Goal: Information Seeking & Learning: Learn about a topic

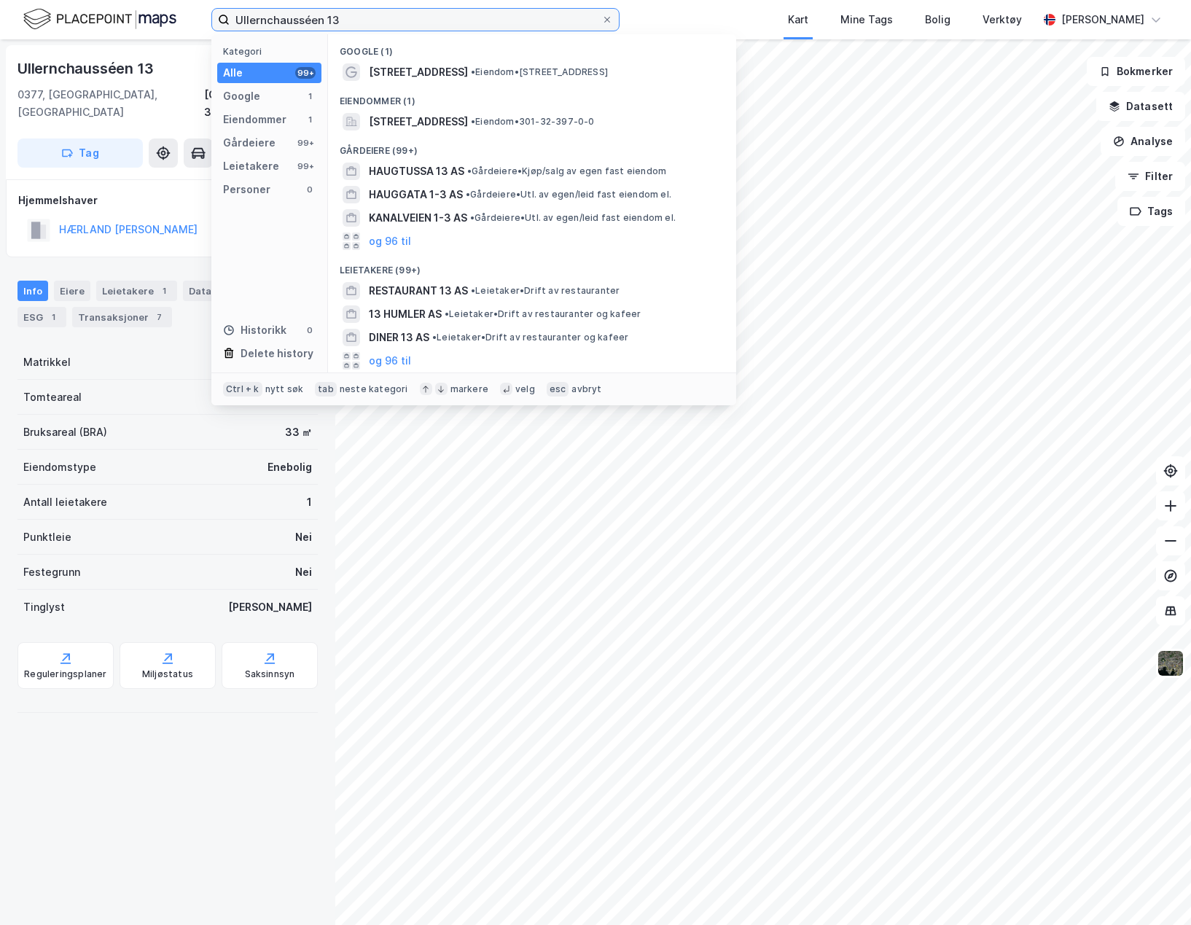
drag, startPoint x: 343, startPoint y: 18, endPoint x: 212, endPoint y: 18, distance: 131.2
click at [214, 19] on label "Ullernchausséen 13" at bounding box center [415, 19] width 408 height 23
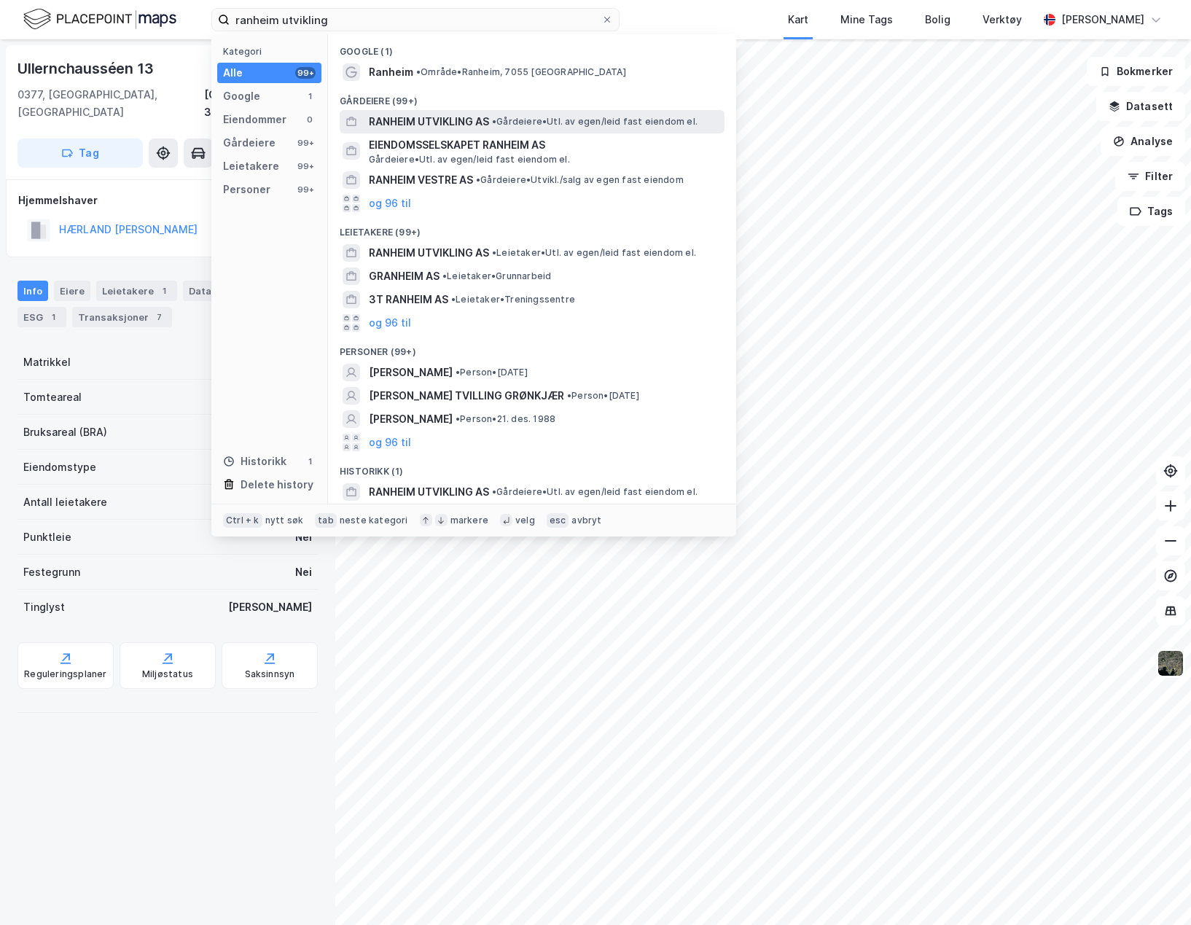
click at [408, 118] on span "RANHEIM UTVIKLING AS" at bounding box center [429, 121] width 120 height 17
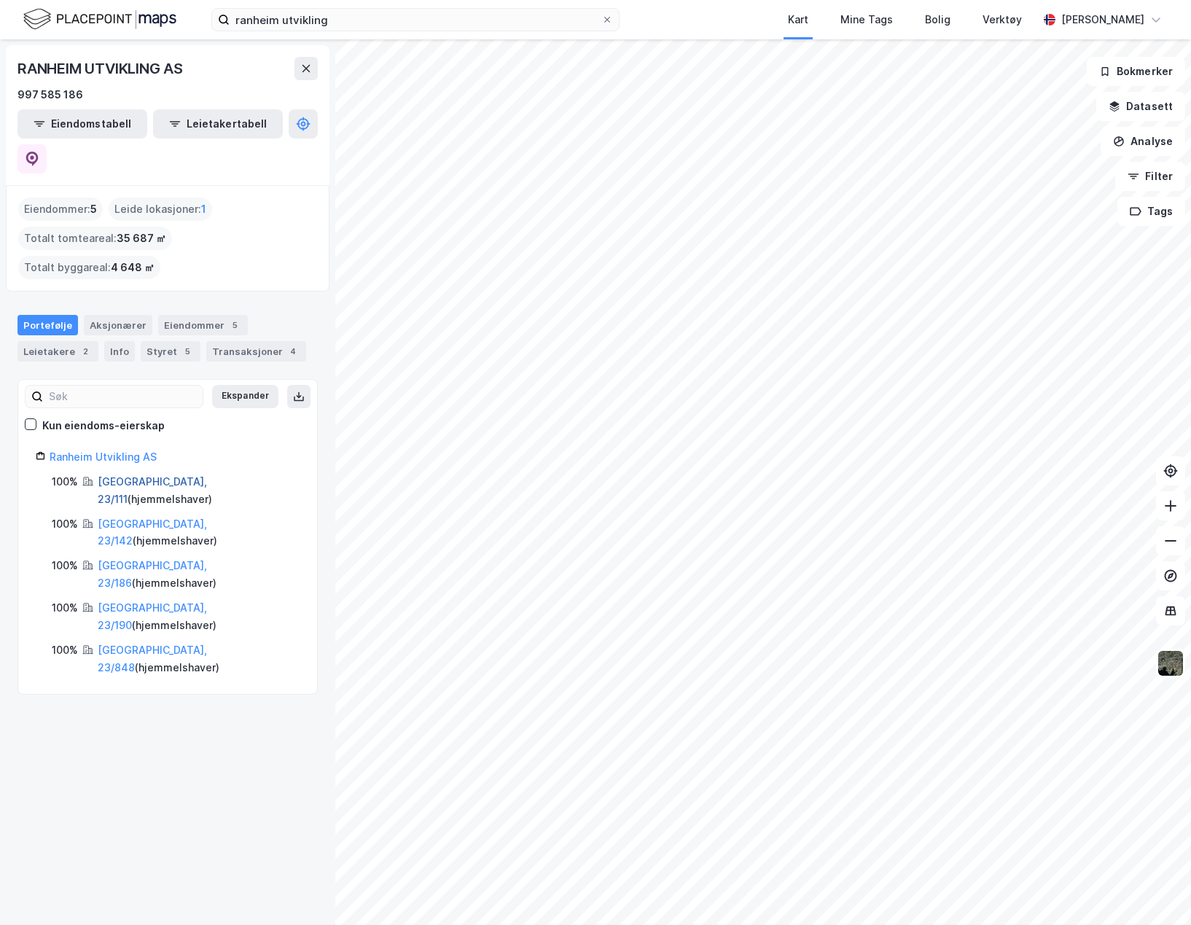
click at [181, 475] on link "[GEOGRAPHIC_DATA], 23/111" at bounding box center [152, 490] width 109 height 30
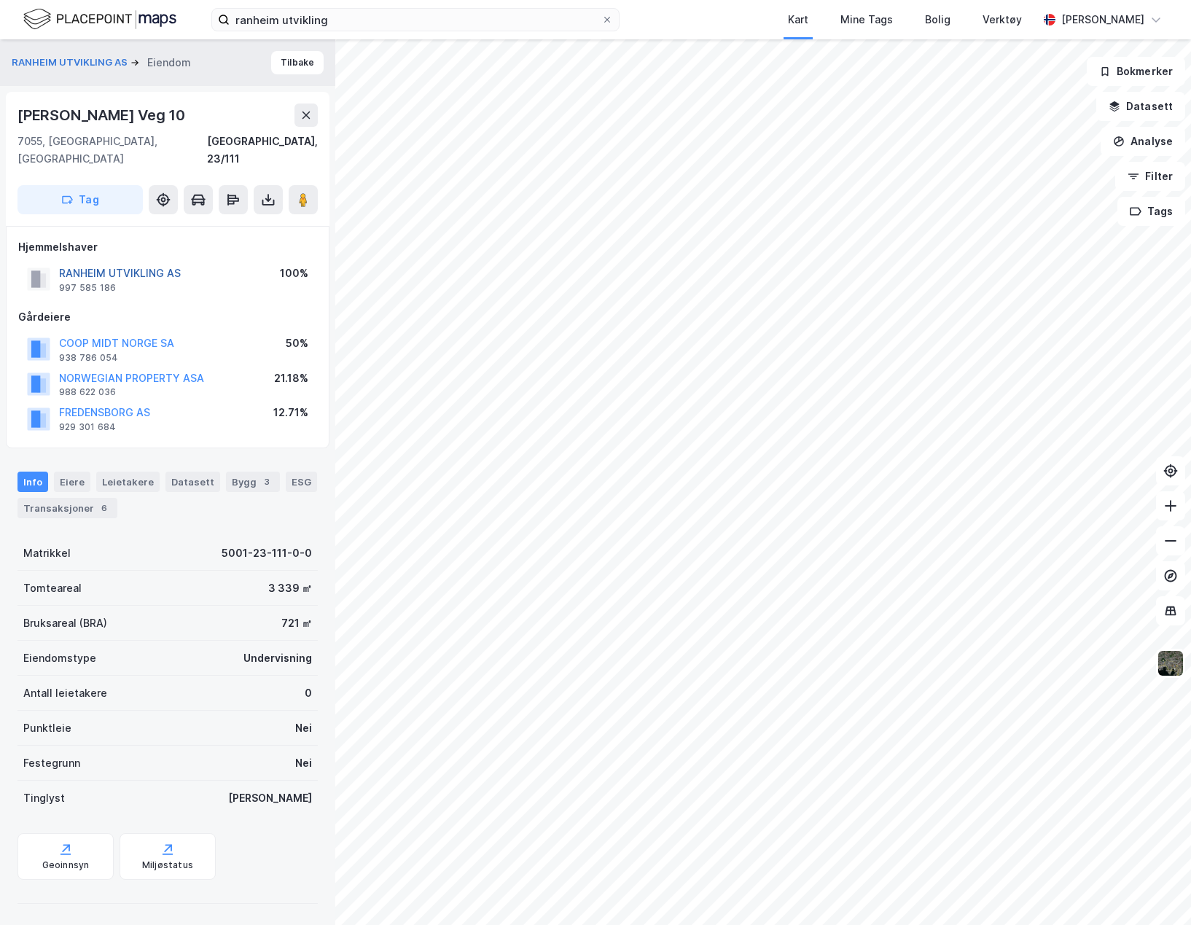
click at [0, 0] on button "RANHEIM UTVIKLING AS" at bounding box center [0, 0] width 0 height 0
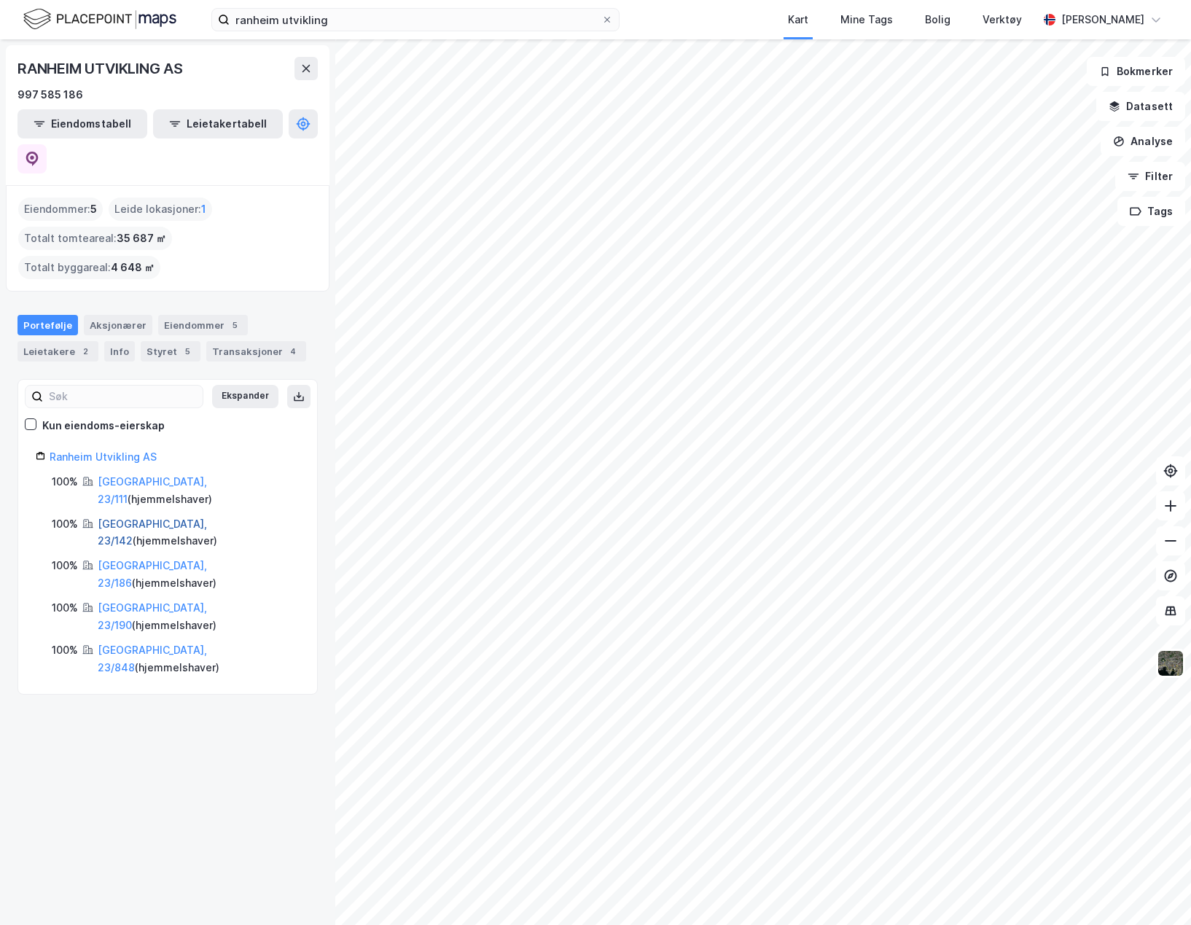
click at [174, 518] on link "[GEOGRAPHIC_DATA], 23/142" at bounding box center [152, 533] width 109 height 30
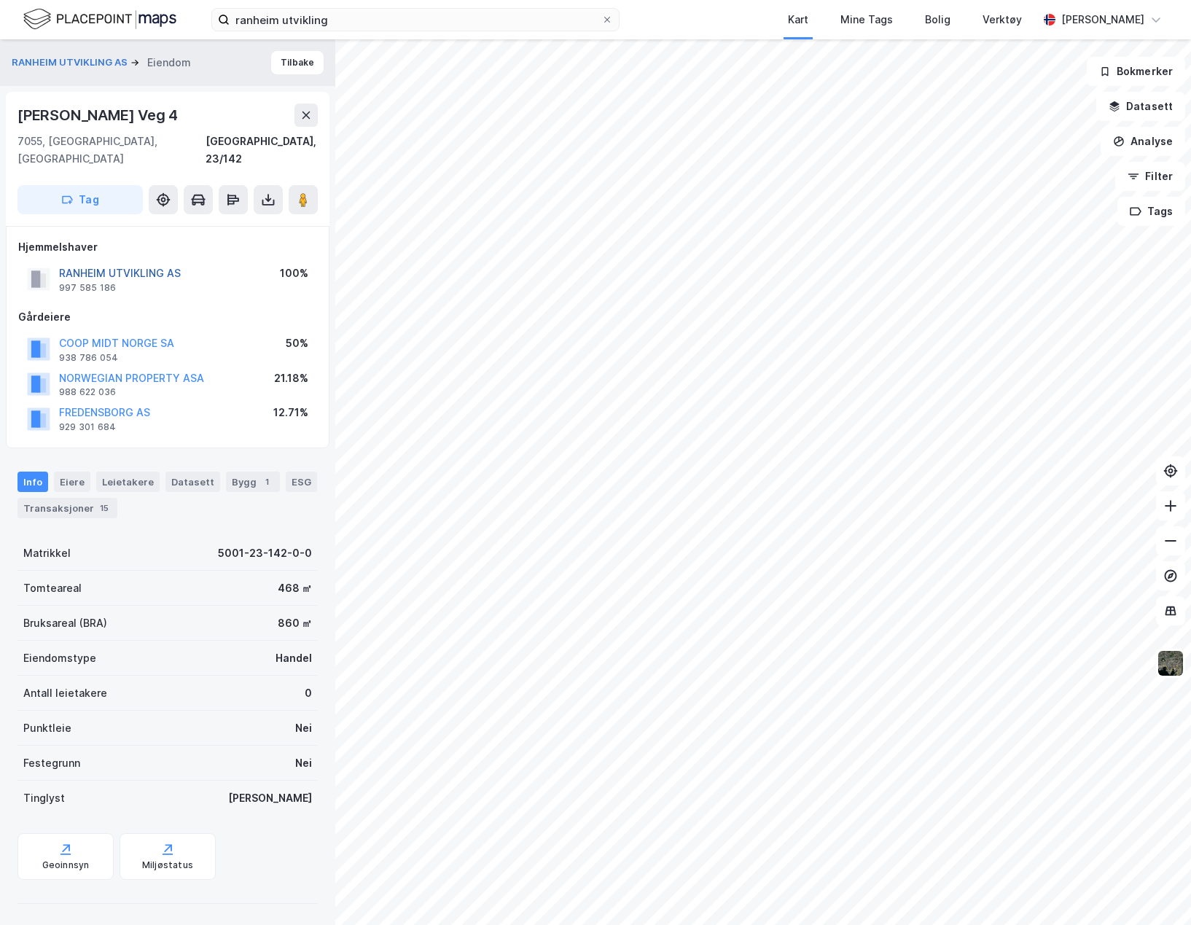
click at [0, 0] on button "RANHEIM UTVIKLING AS" at bounding box center [0, 0] width 0 height 0
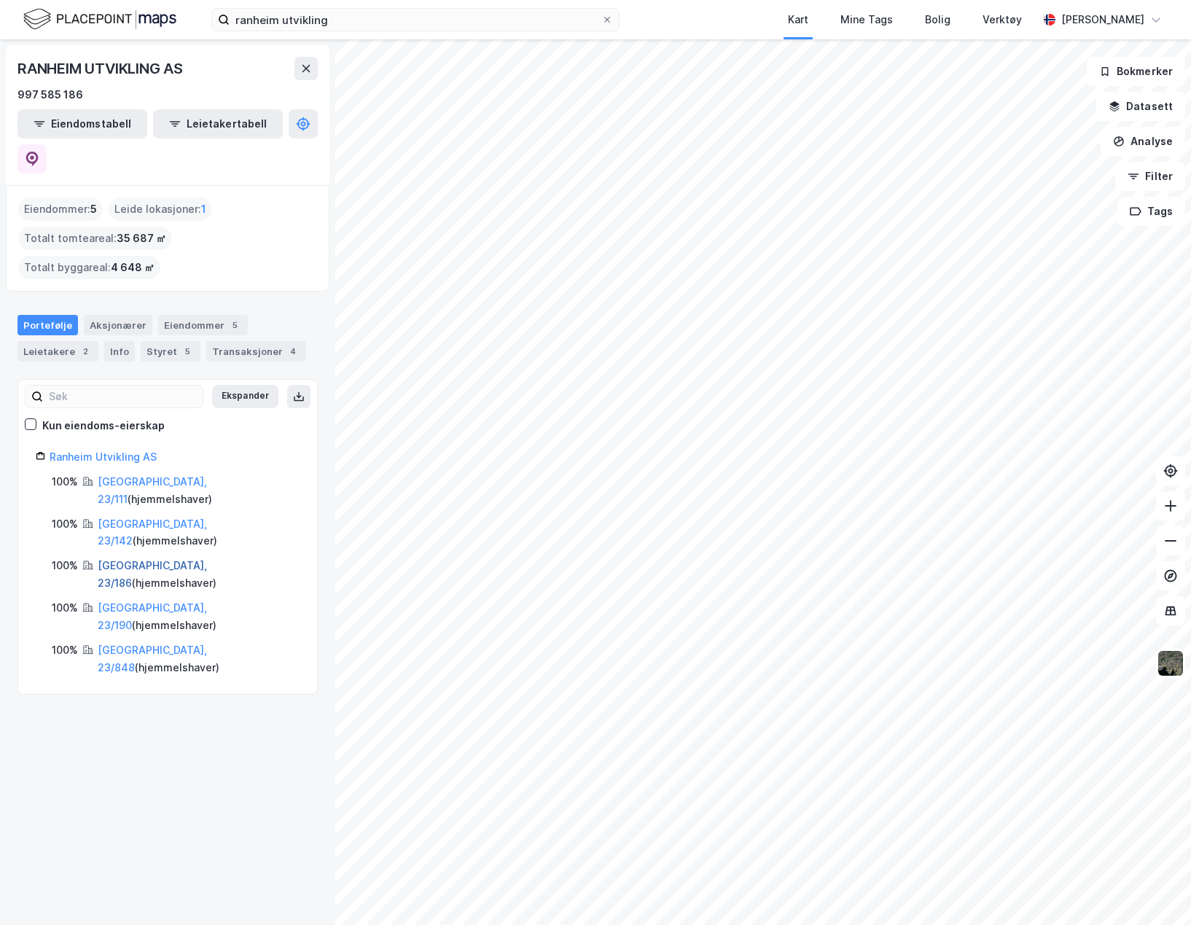
click at [168, 559] on link "[GEOGRAPHIC_DATA], 23/186" at bounding box center [152, 574] width 109 height 30
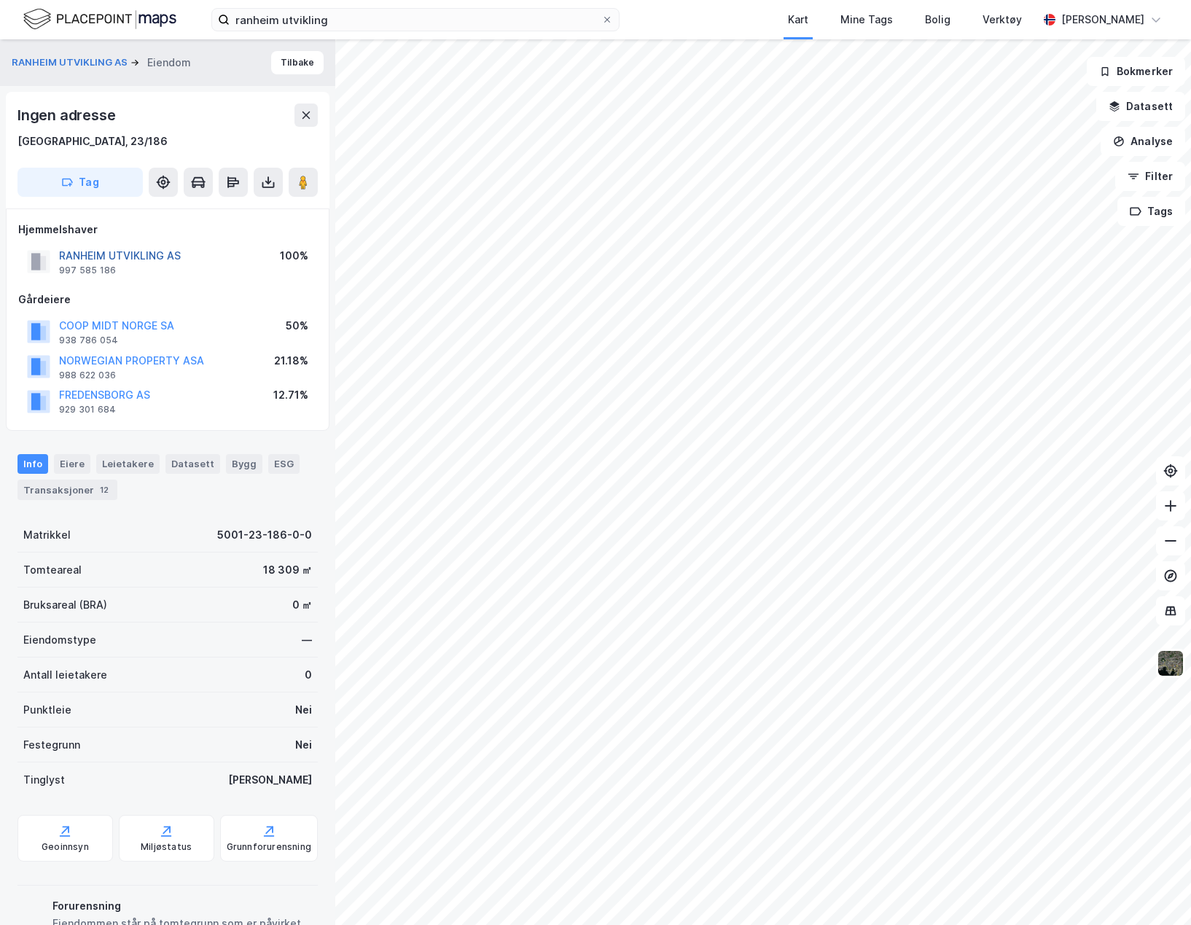
click at [0, 0] on button "RANHEIM UTVIKLING AS" at bounding box center [0, 0] width 0 height 0
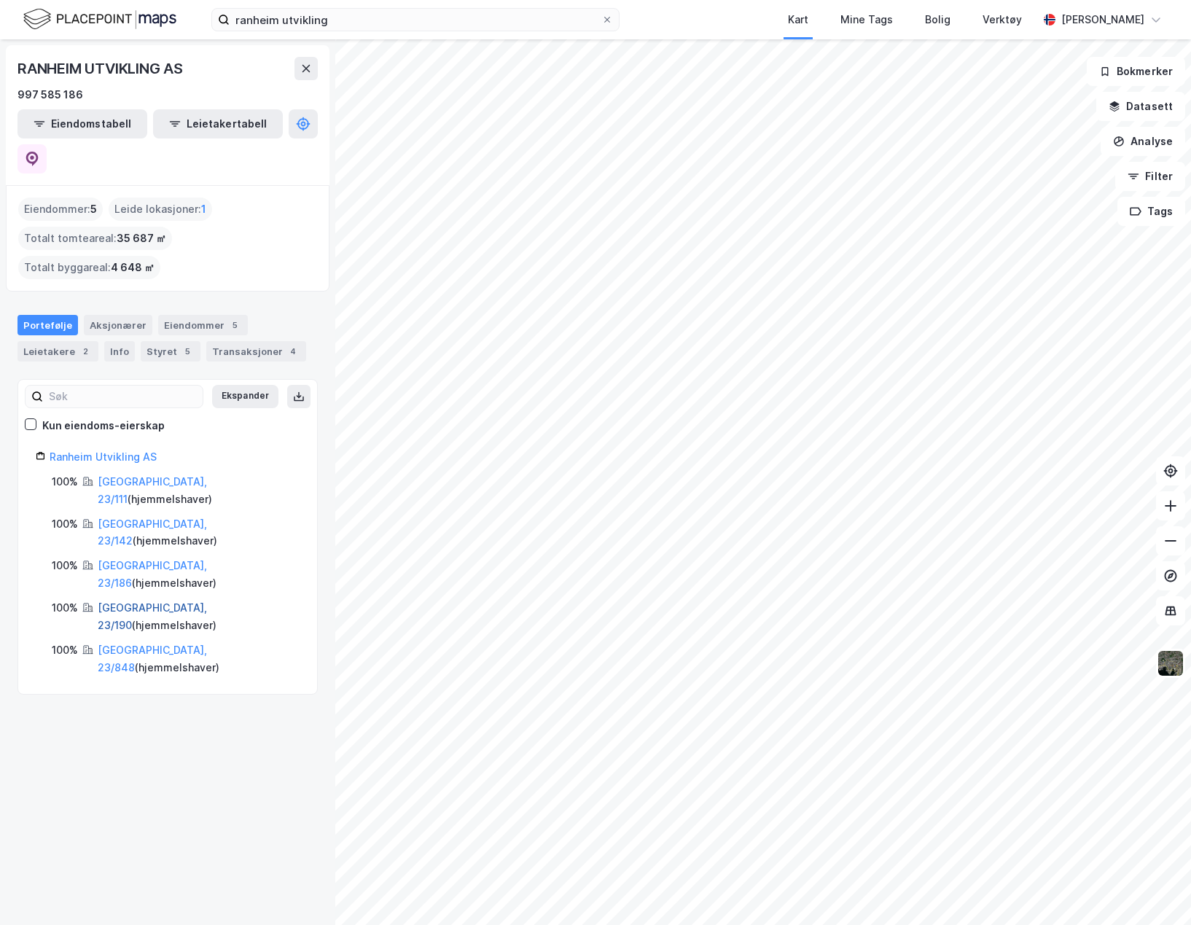
click at [171, 602] on link "[GEOGRAPHIC_DATA], 23/190" at bounding box center [152, 617] width 109 height 30
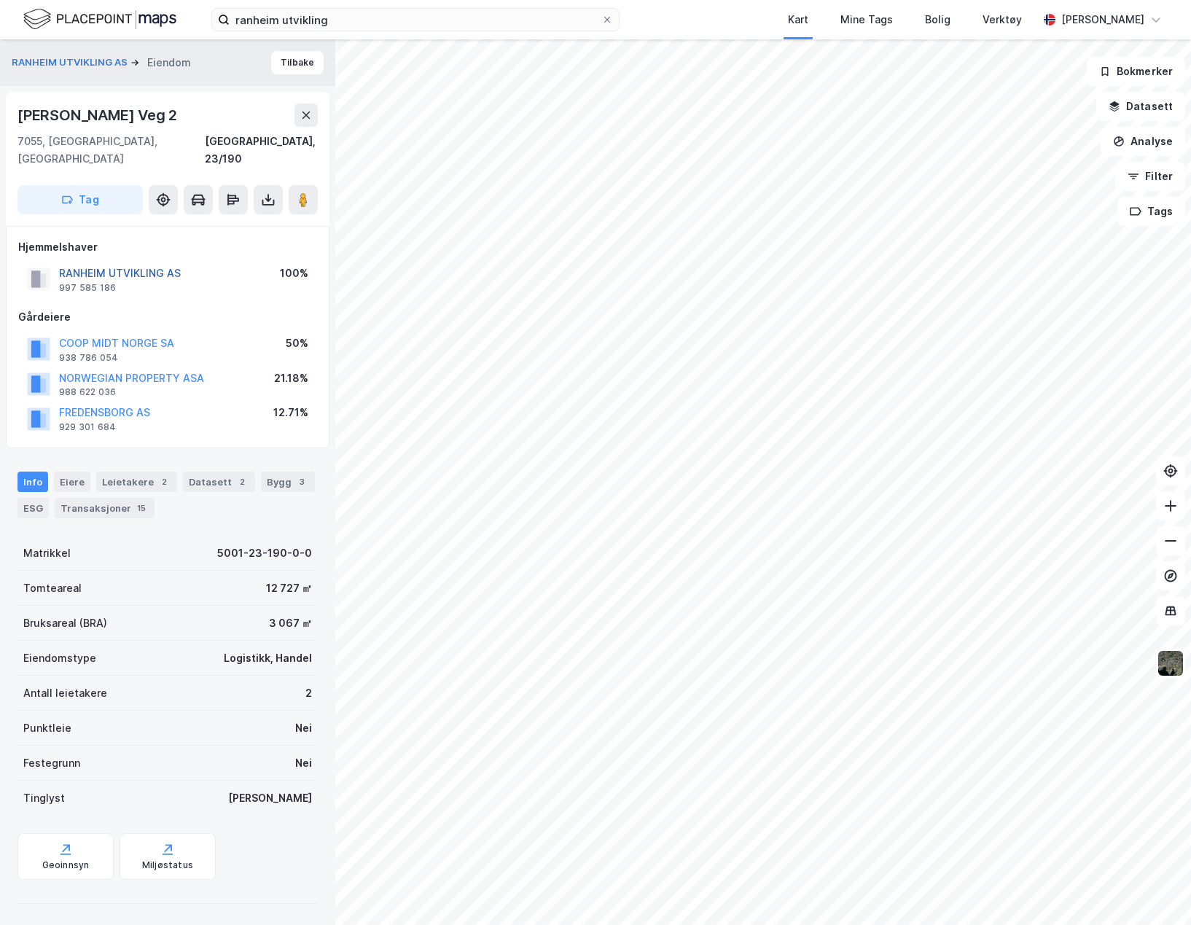
click at [0, 0] on button "RANHEIM UTVIKLING AS" at bounding box center [0, 0] width 0 height 0
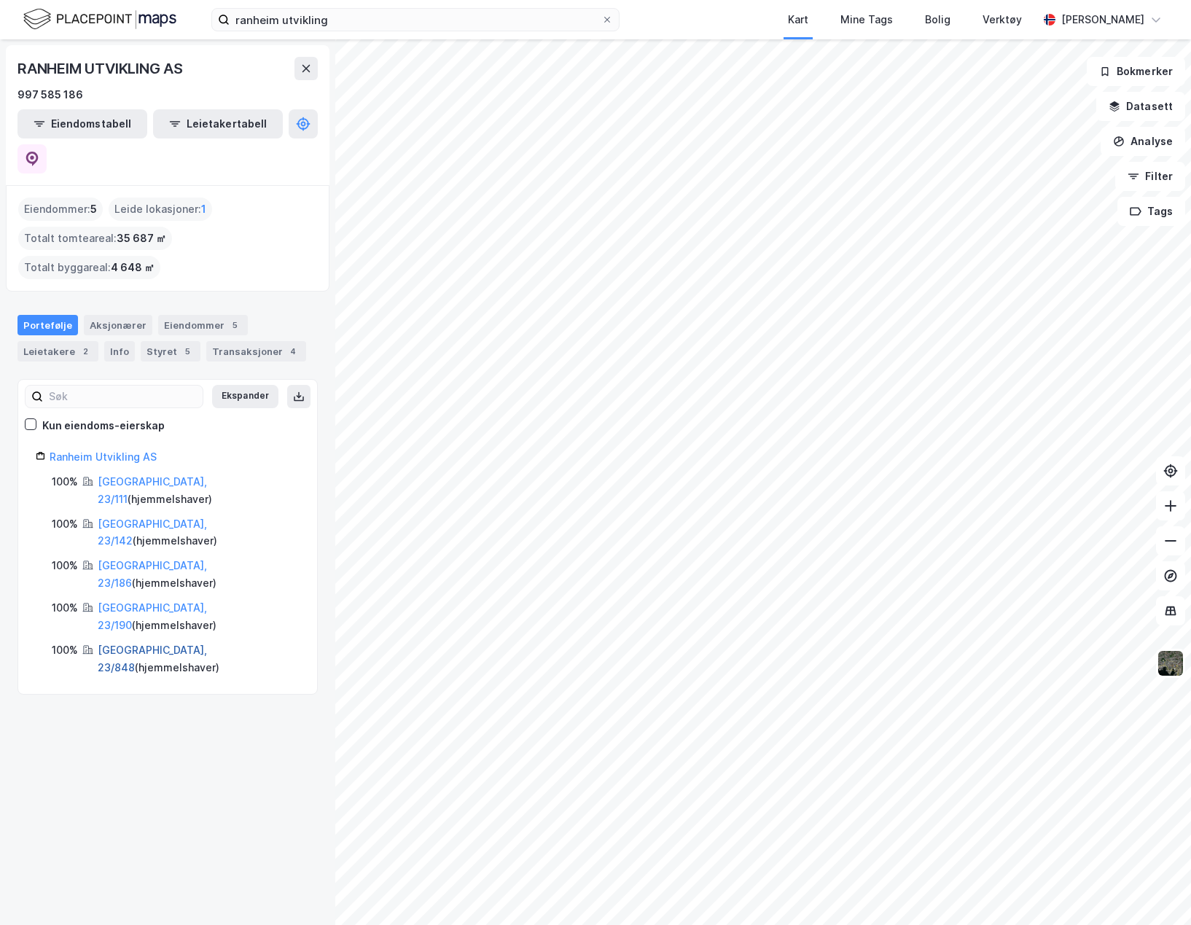
click at [176, 644] on link "[GEOGRAPHIC_DATA], 23/848" at bounding box center [152, 659] width 109 height 30
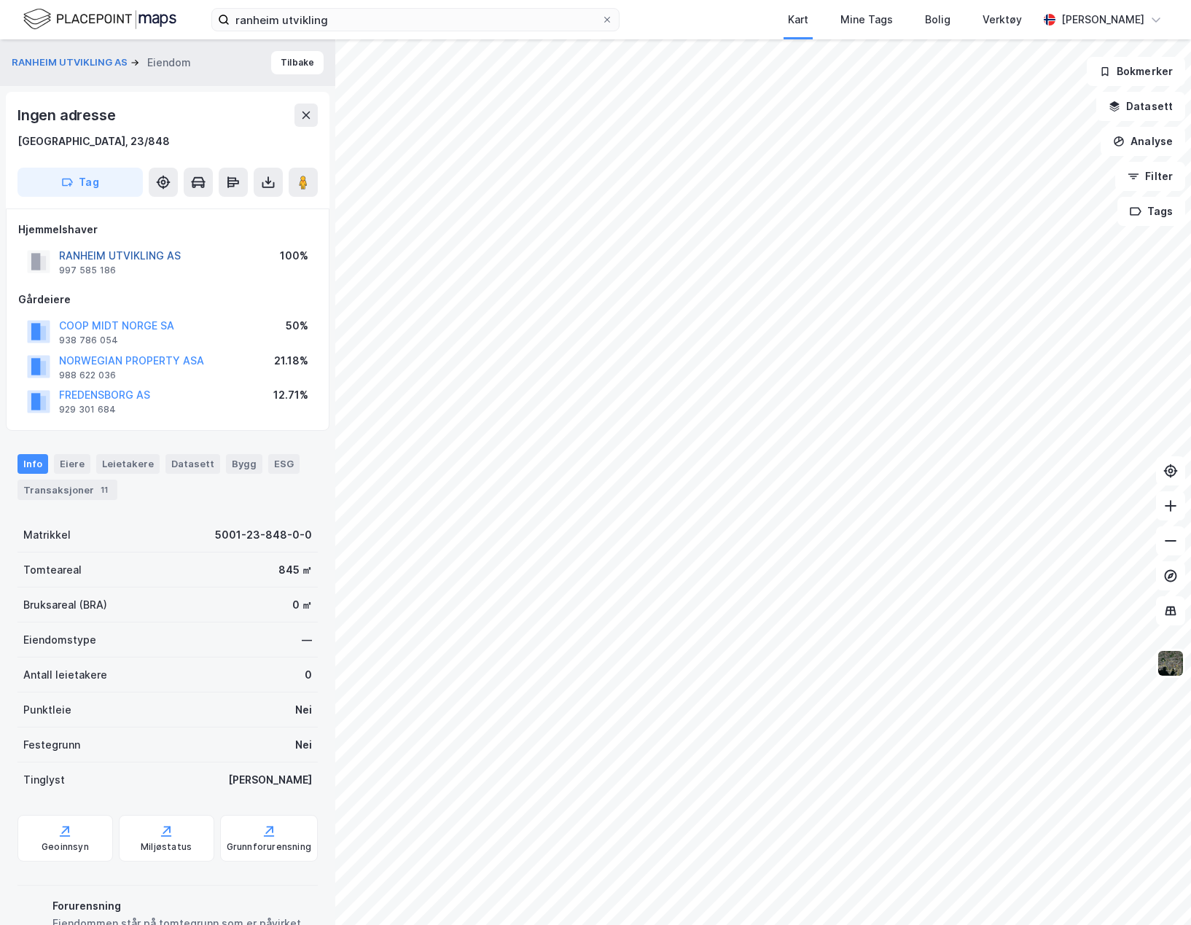
click at [0, 0] on button "RANHEIM UTVIKLING AS" at bounding box center [0, 0] width 0 height 0
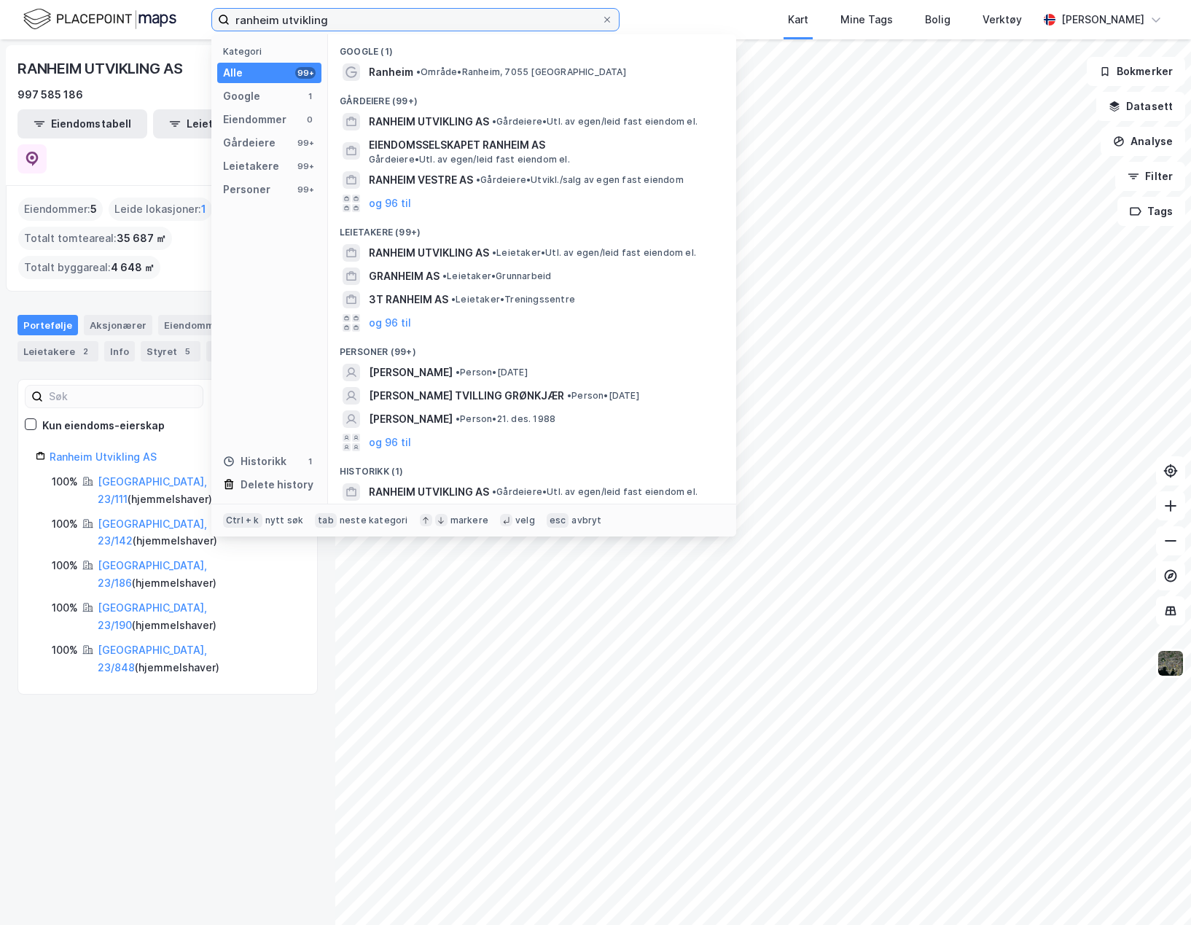
drag, startPoint x: 346, startPoint y: 13, endPoint x: 214, endPoint y: 23, distance: 133.0
click at [214, 23] on label "ranheim utvikling" at bounding box center [415, 19] width 408 height 23
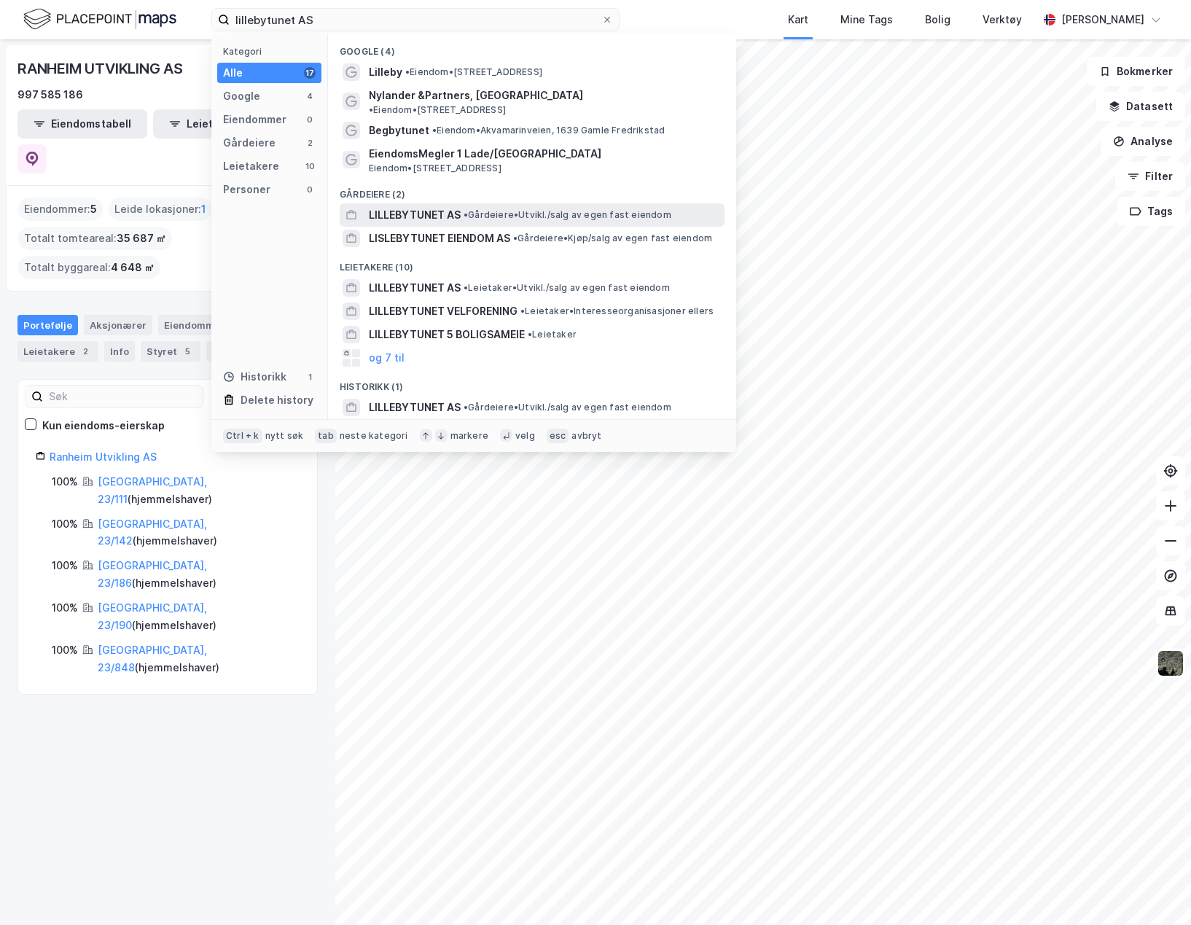
click at [433, 206] on span "LILLEBYTUNET AS" at bounding box center [415, 214] width 92 height 17
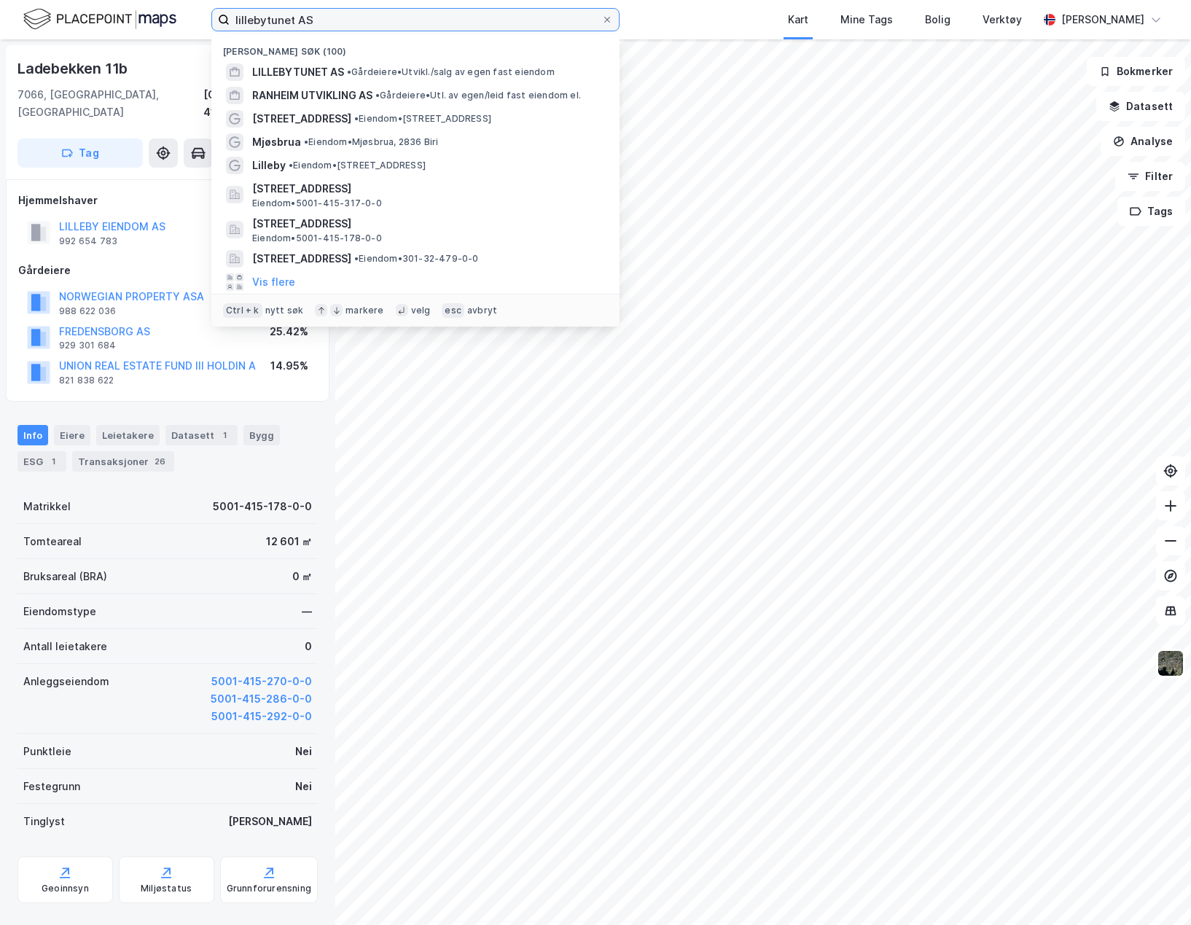
drag, startPoint x: 317, startPoint y: 20, endPoint x: 195, endPoint y: 16, distance: 122.6
click at [195, 16] on div "lillebytunet AS Nylige søk (100) LILLEBYTUNET AS • Gårdeiere • [GEOGRAPHIC_DATA…" at bounding box center [595, 19] width 1191 height 39
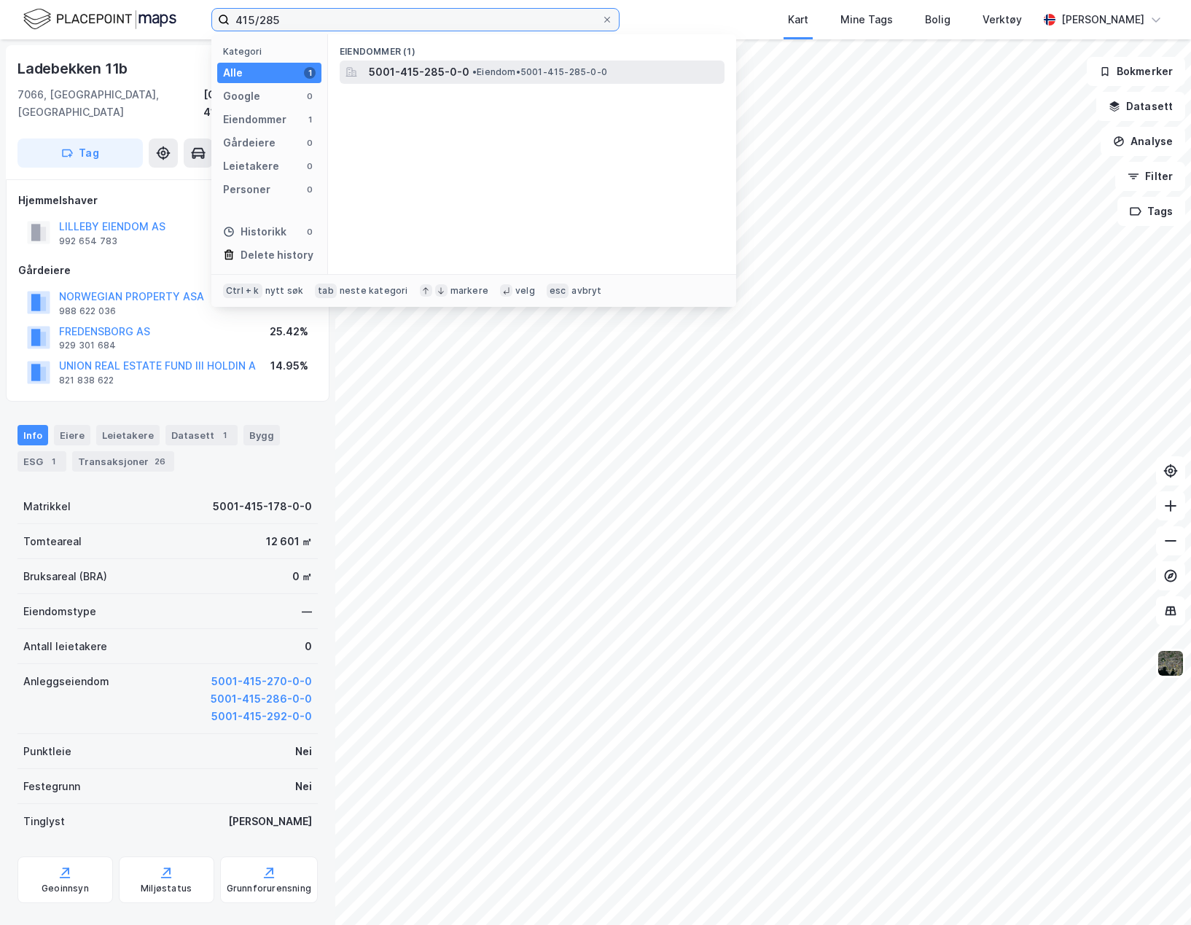
type input "415/285"
click at [415, 71] on span "5001-415-285-0-0" at bounding box center [419, 71] width 101 height 17
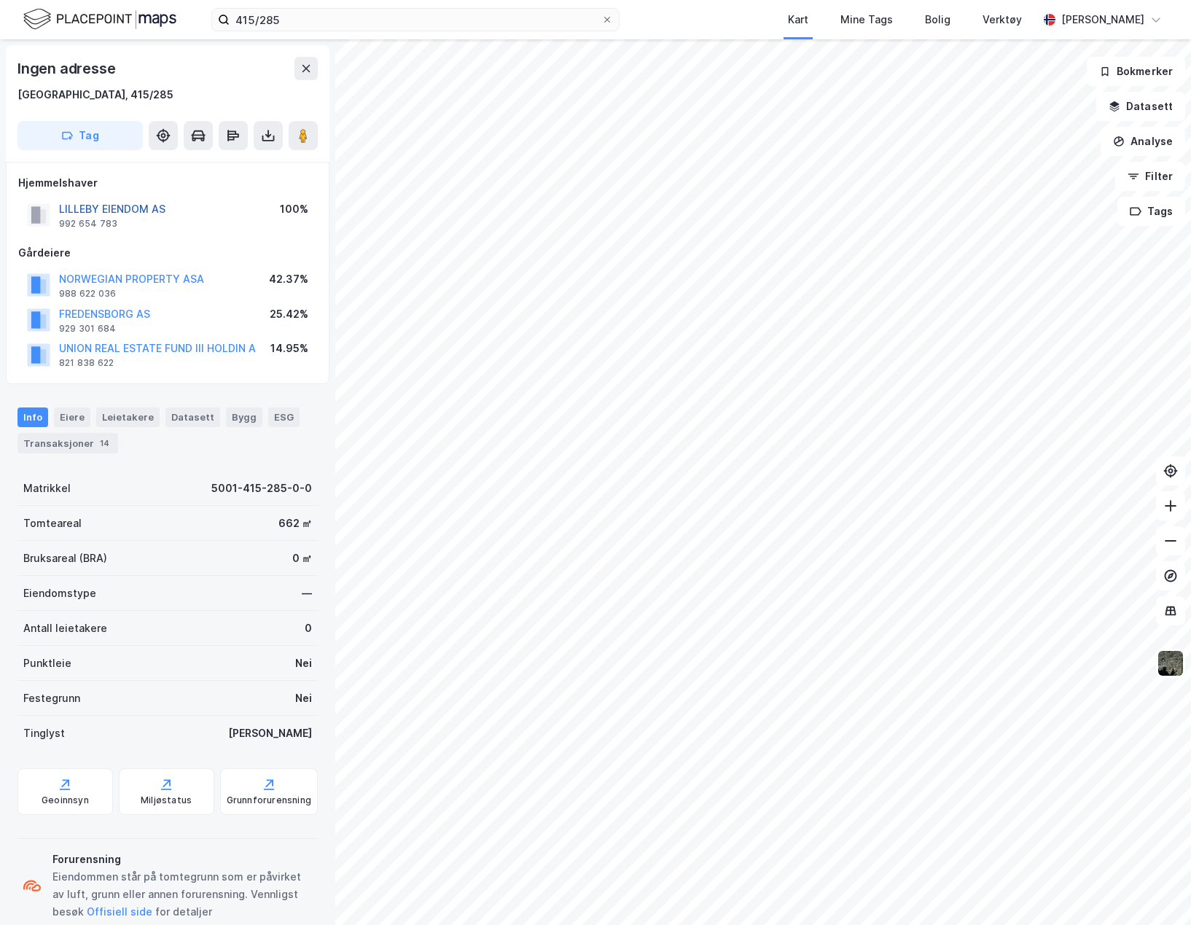
click at [0, 0] on button "LILLEBY EIENDOM AS" at bounding box center [0, 0] width 0 height 0
